Goal: Entertainment & Leisure: Consume media (video, audio)

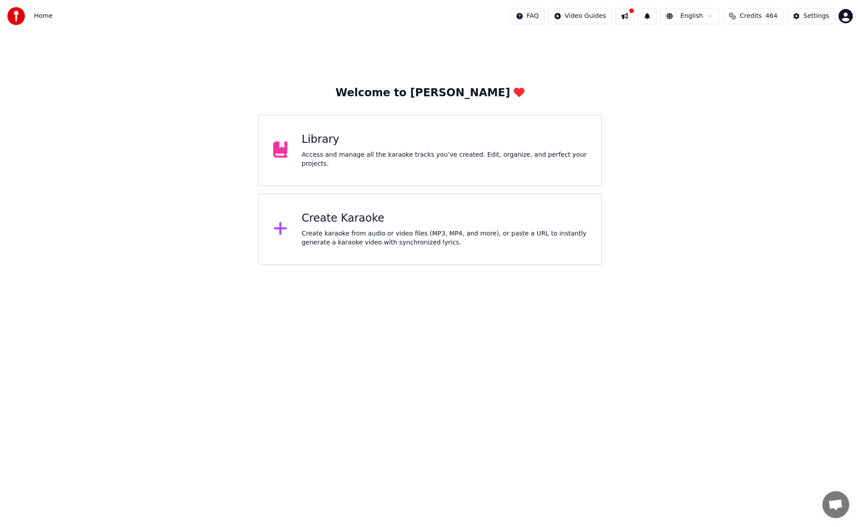
click at [351, 147] on div "Library" at bounding box center [444, 140] width 285 height 14
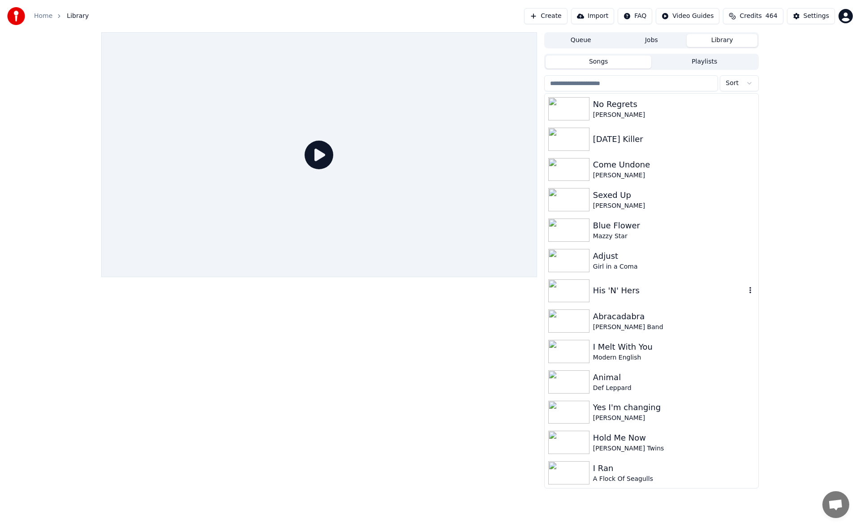
click at [621, 289] on div "His 'N' Hers" at bounding box center [669, 290] width 153 height 13
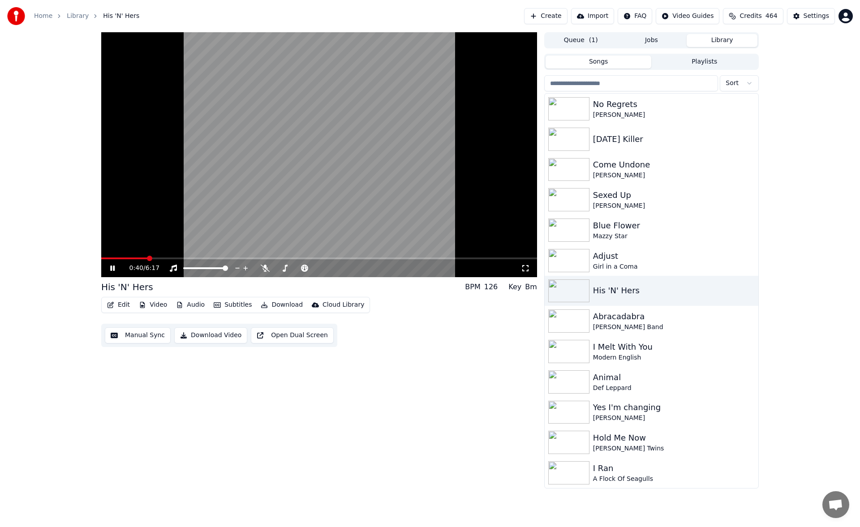
click at [147, 258] on span at bounding box center [319, 259] width 436 height 2
click at [264, 267] on icon at bounding box center [265, 268] width 9 height 7
click at [637, 164] on div "Come Undone" at bounding box center [669, 165] width 153 height 13
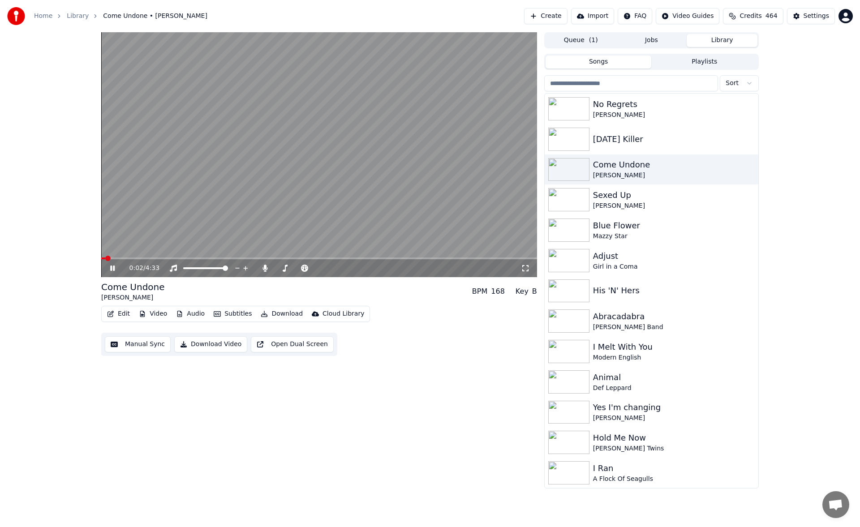
click at [146, 258] on span at bounding box center [319, 259] width 436 height 2
click at [631, 200] on div "Sexed Up" at bounding box center [669, 195] width 153 height 13
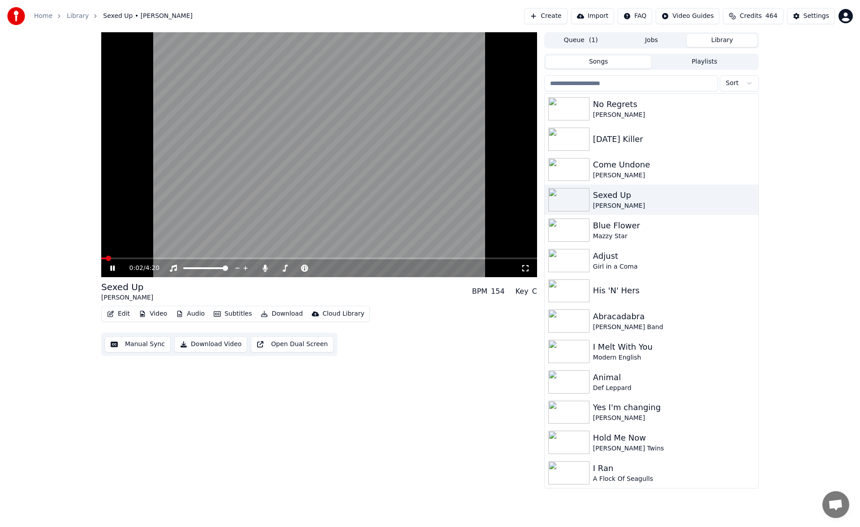
click at [155, 259] on span at bounding box center [319, 259] width 436 height 2
click at [619, 102] on div "No Regrets" at bounding box center [669, 104] width 153 height 13
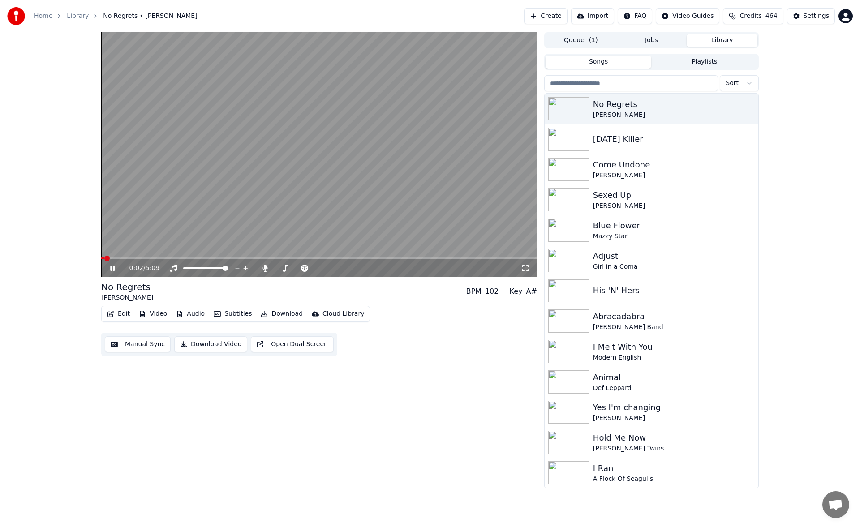
click at [111, 265] on icon at bounding box center [118, 268] width 21 height 7
